Goal: Information Seeking & Learning: Learn about a topic

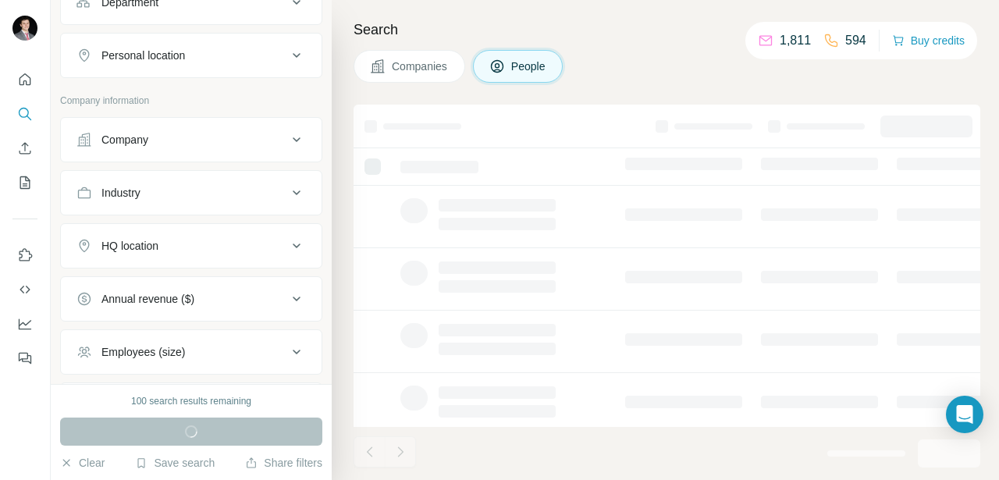
scroll to position [247, 0]
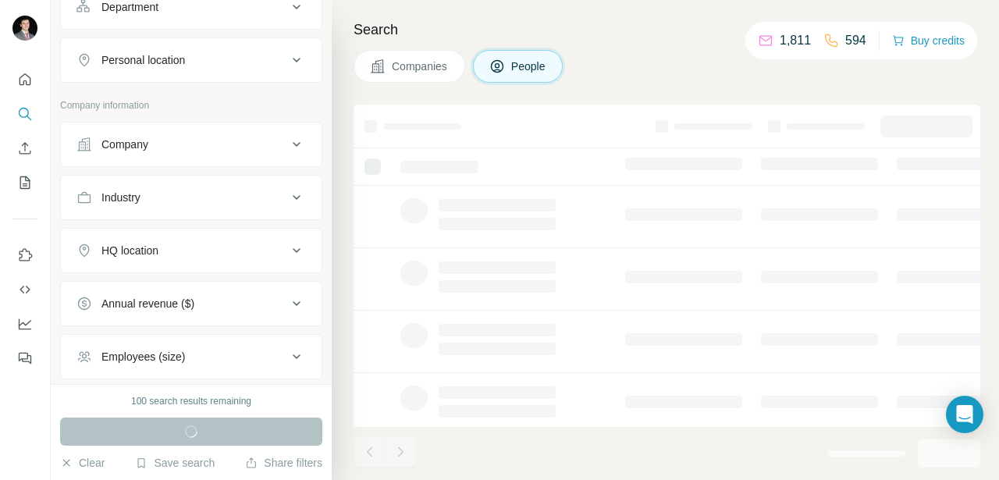
click at [208, 156] on button "Company" at bounding box center [191, 144] width 261 height 37
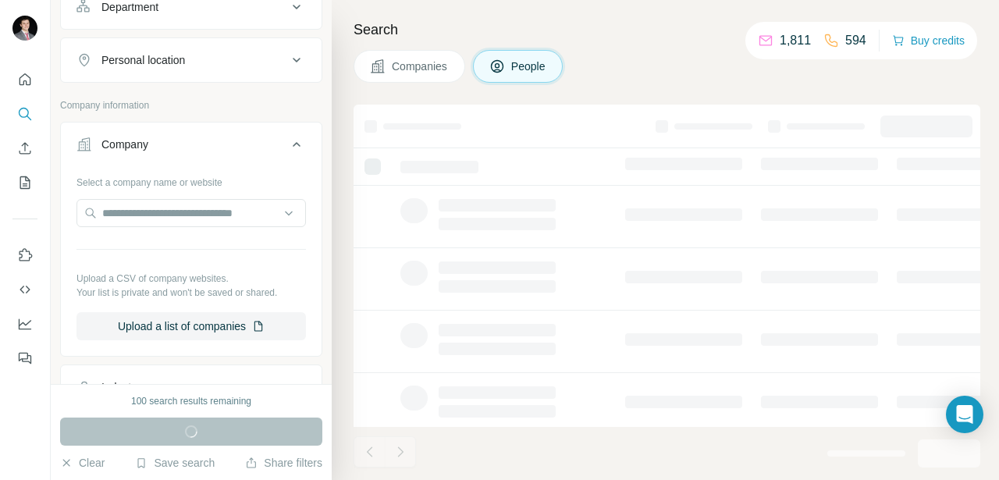
click at [225, 116] on div "Company information" at bounding box center [191, 109] width 262 height 23
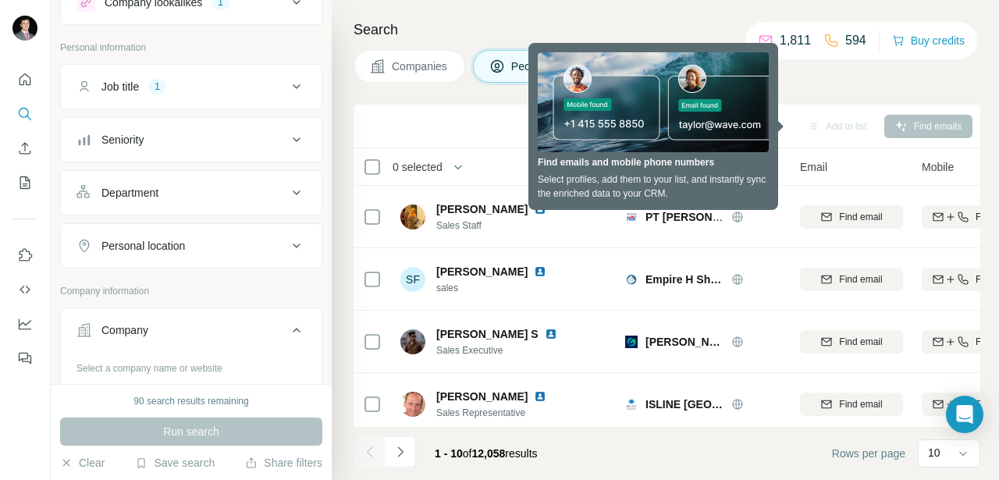
scroll to position [0, 0]
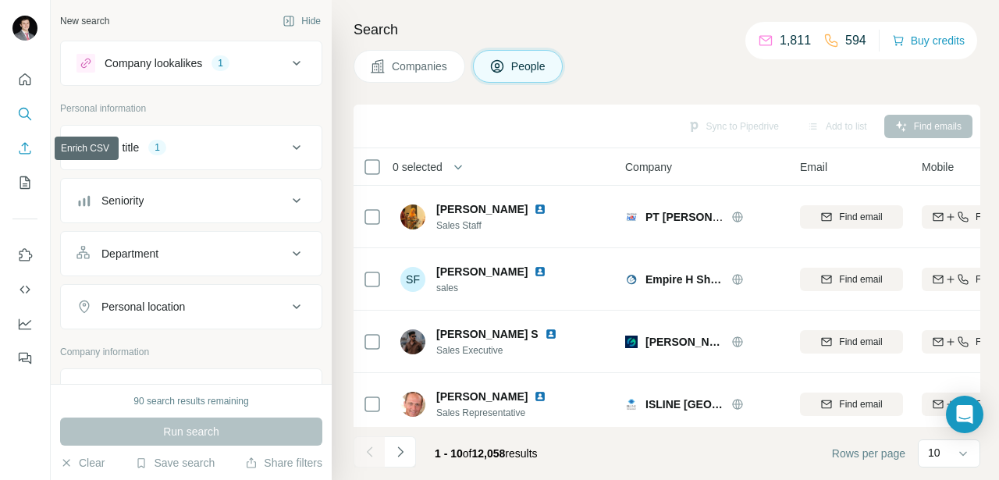
click at [25, 144] on icon "Enrich CSV" at bounding box center [26, 148] width 12 height 12
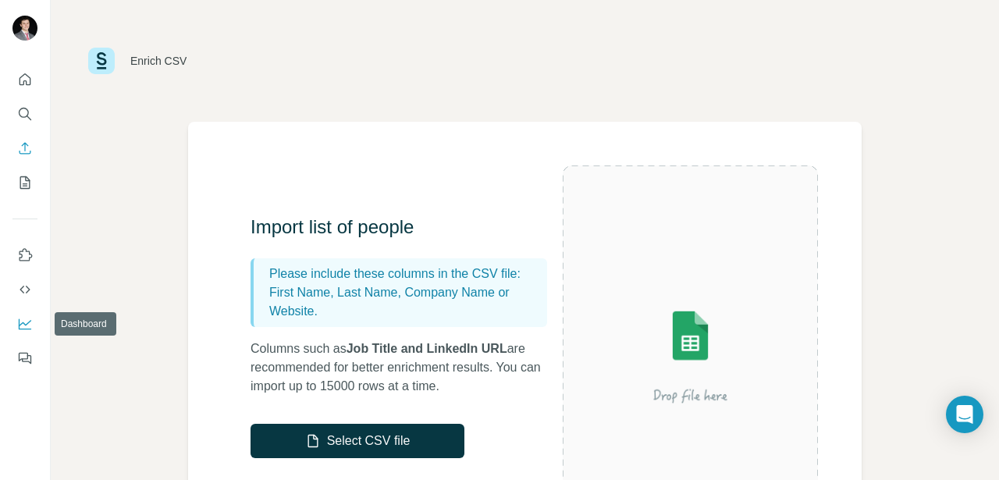
click at [23, 321] on icon "Dashboard" at bounding box center [25, 324] width 16 height 16
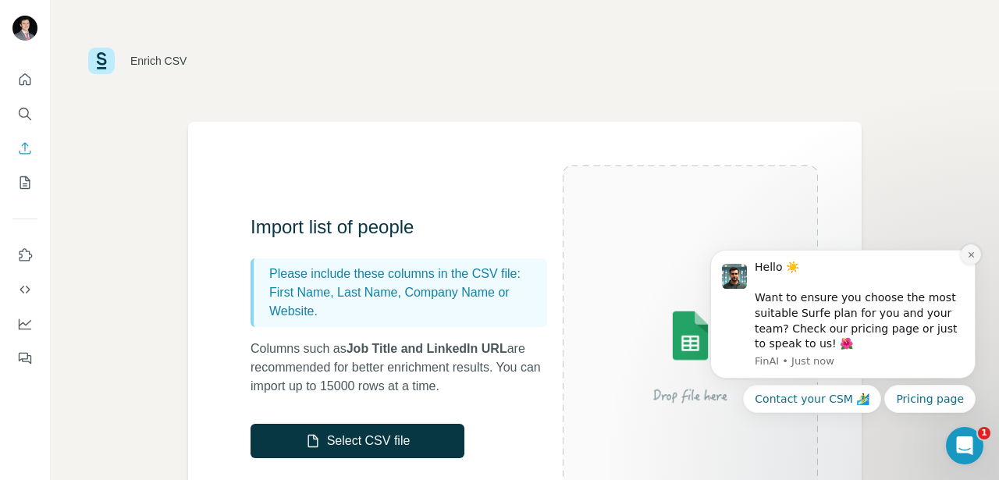
click at [967, 254] on icon "Dismiss notification" at bounding box center [971, 255] width 9 height 9
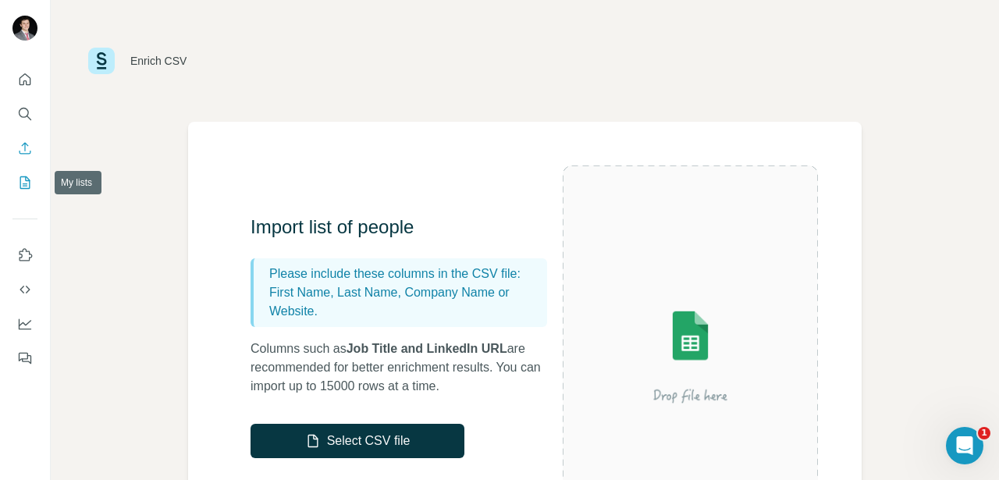
click at [23, 177] on icon "My lists" at bounding box center [25, 183] width 16 height 16
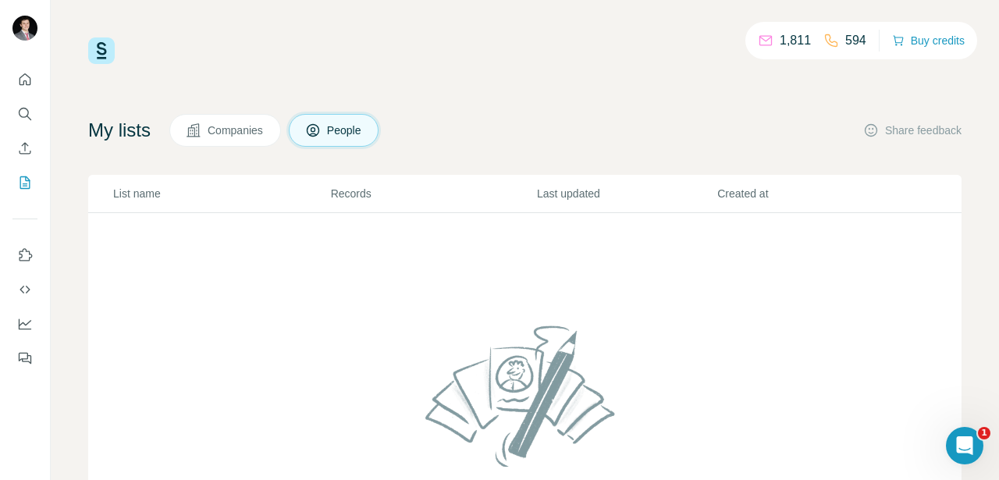
click at [222, 130] on span "Companies" at bounding box center [236, 131] width 57 height 16
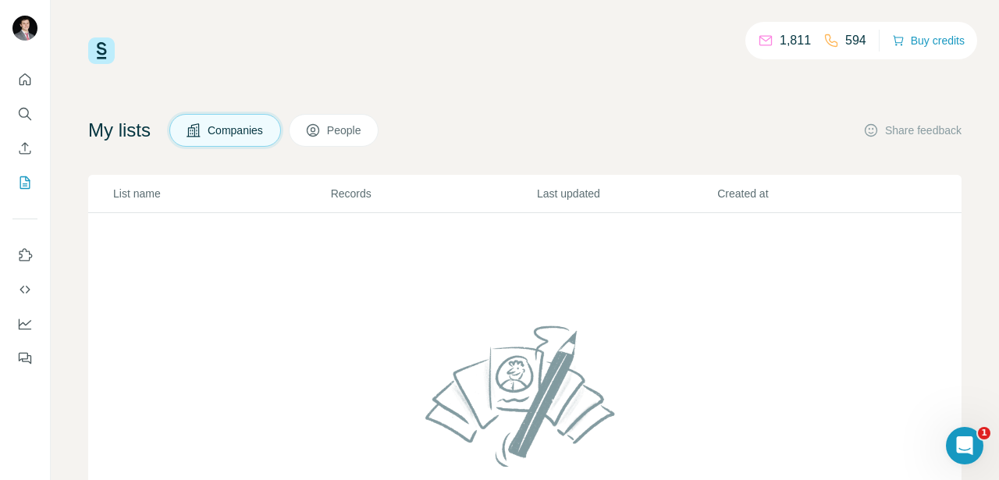
click at [338, 139] on button "People" at bounding box center [334, 130] width 91 height 33
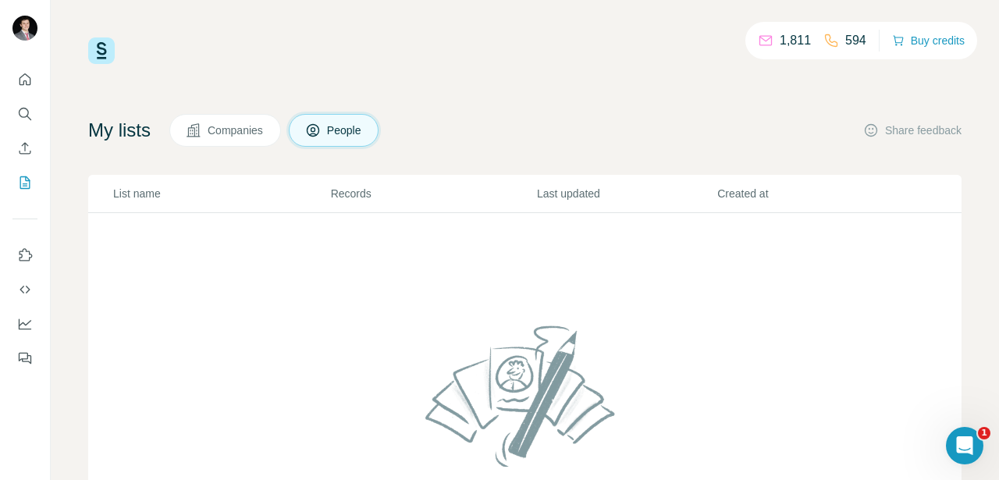
click at [780, 41] on p "1,811" at bounding box center [795, 40] width 31 height 19
